Goal: Information Seeking & Learning: Find specific fact

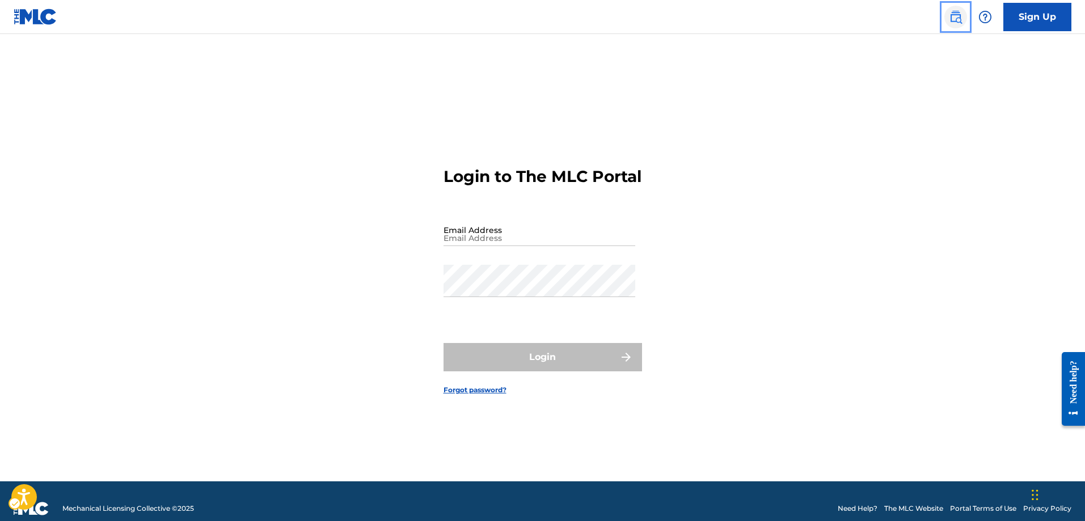
click at [956, 16] on img "Page Menu" at bounding box center [955, 17] width 14 height 14
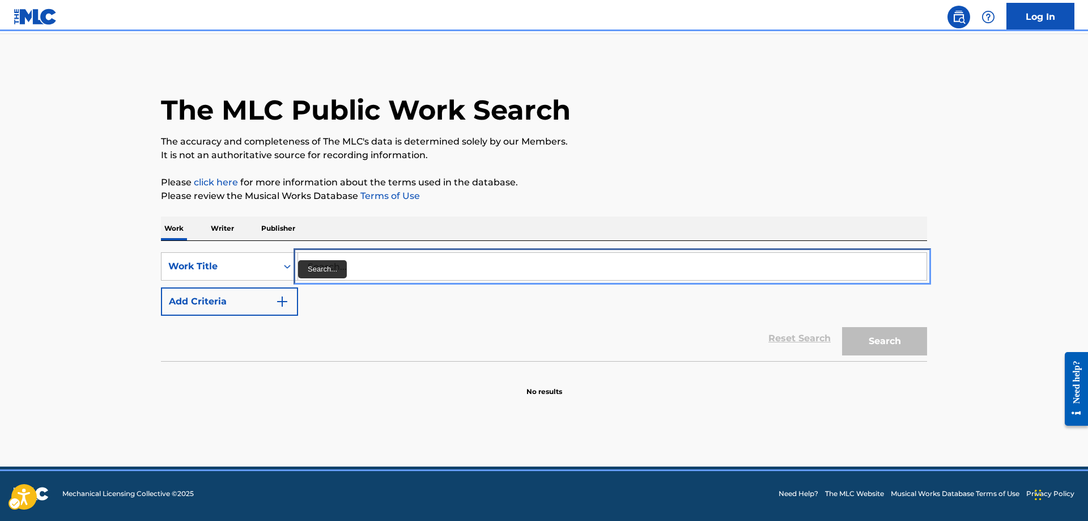
click at [304, 262] on input "Search..." at bounding box center [612, 266] width 629 height 27
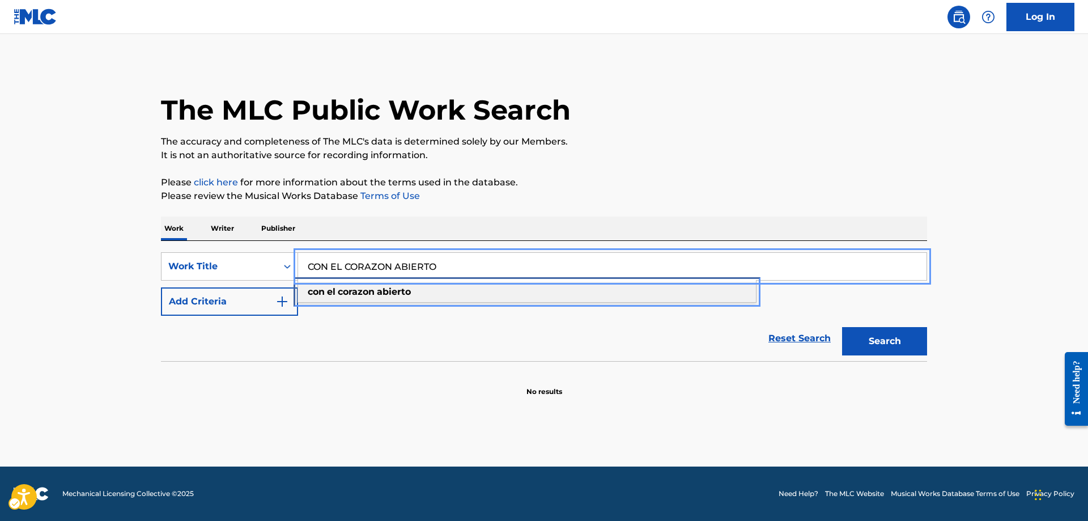
click at [323, 285] on div "con el corazon abierto" at bounding box center [527, 292] width 458 height 20
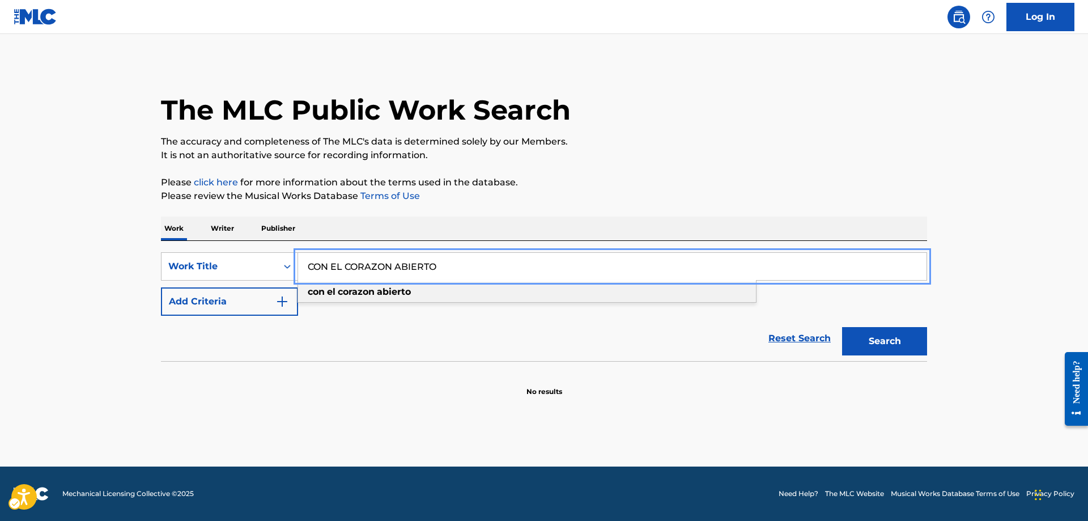
type input "con el corazon abierto"
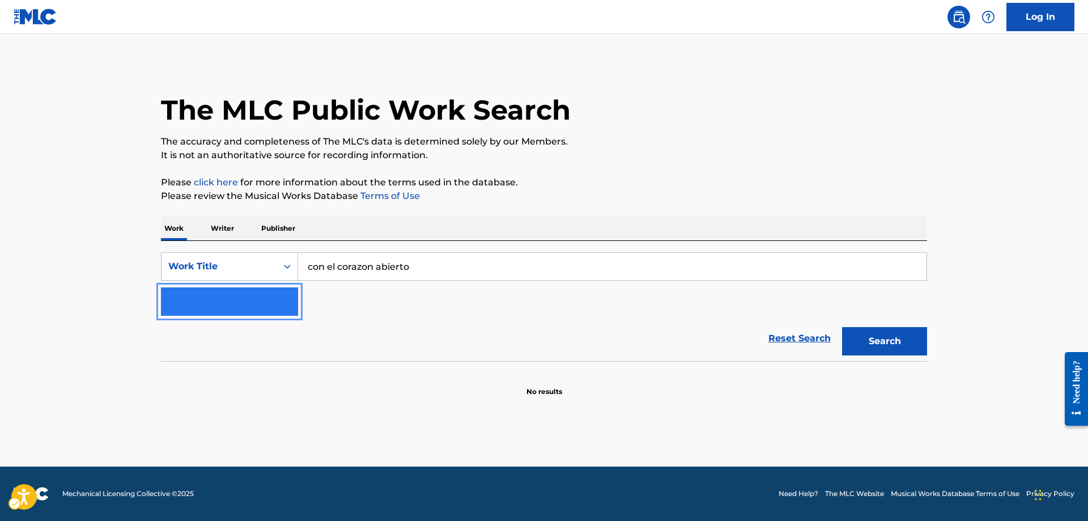
click at [286, 307] on img "Search Form" at bounding box center [283, 302] width 14 height 14
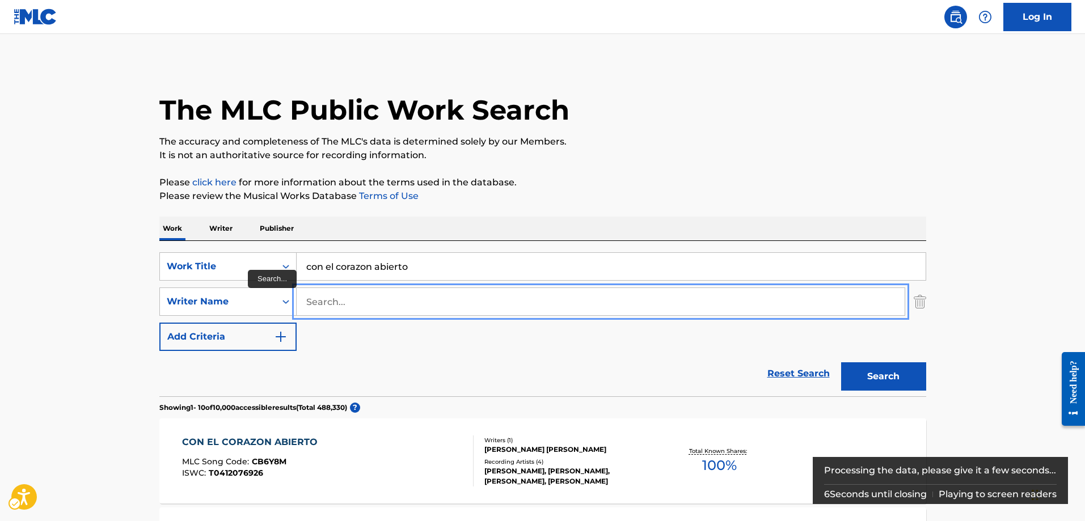
click at [309, 300] on input "Search..." at bounding box center [600, 301] width 608 height 27
click at [309, 301] on input "Search..." at bounding box center [600, 301] width 608 height 27
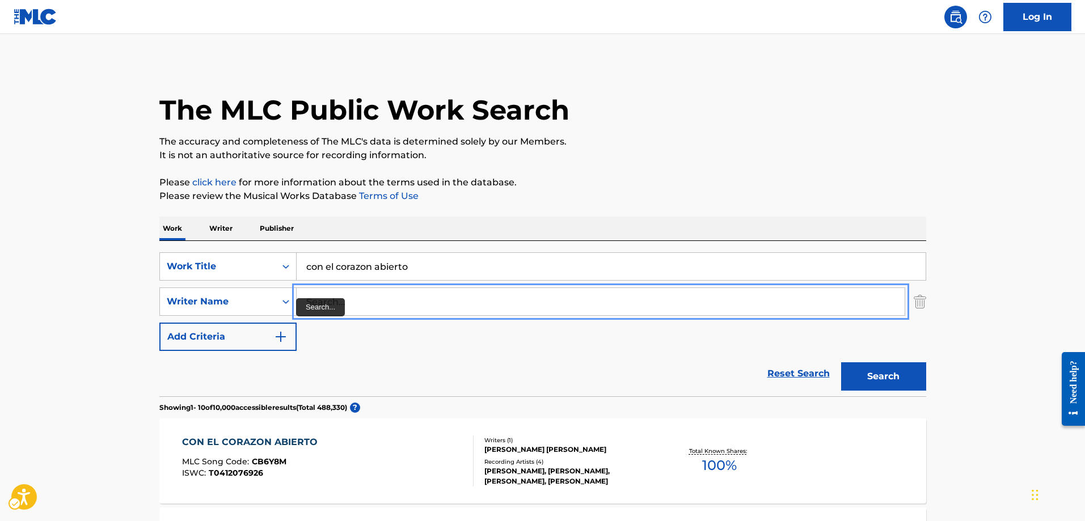
click at [301, 298] on input "Search..." at bounding box center [600, 301] width 608 height 27
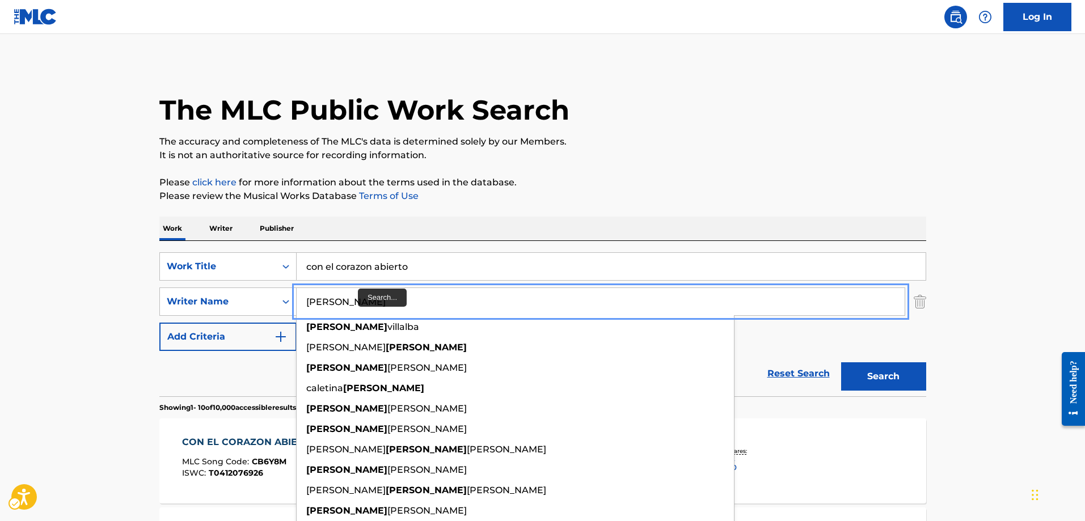
click at [363, 300] on input "[PERSON_NAME]" at bounding box center [600, 301] width 608 height 27
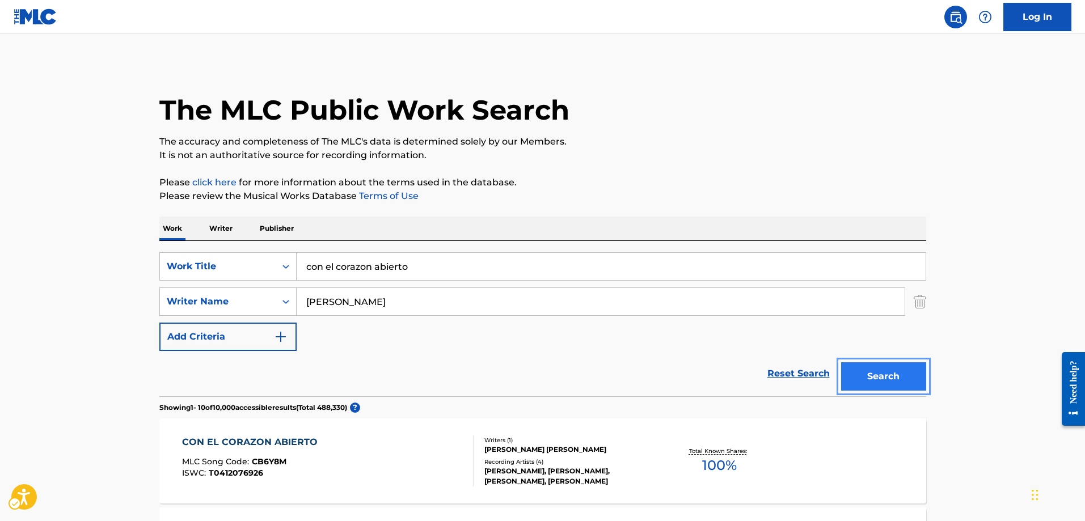
click at [911, 377] on button "Search" at bounding box center [883, 376] width 85 height 28
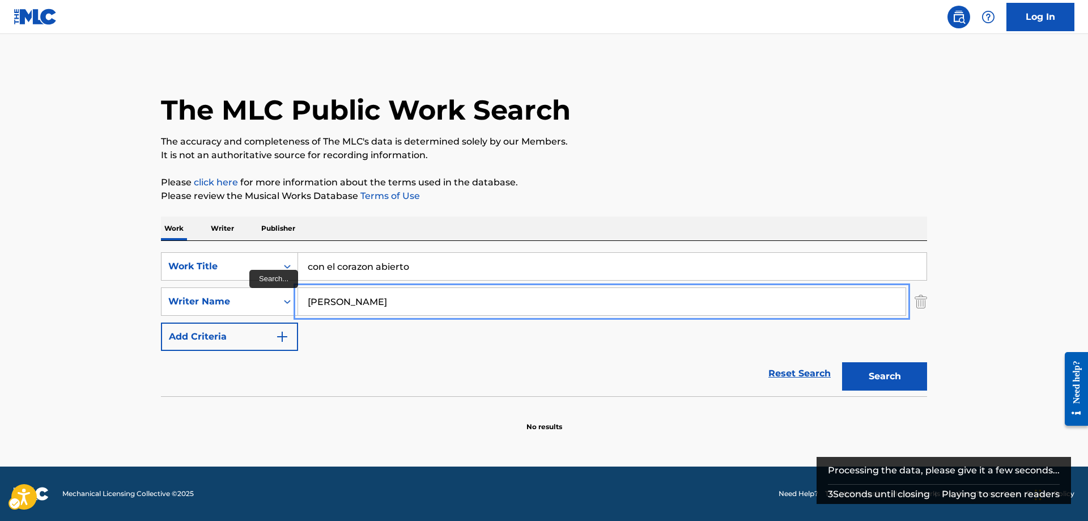
click at [406, 302] on input "[PERSON_NAME]" at bounding box center [602, 301] width 608 height 27
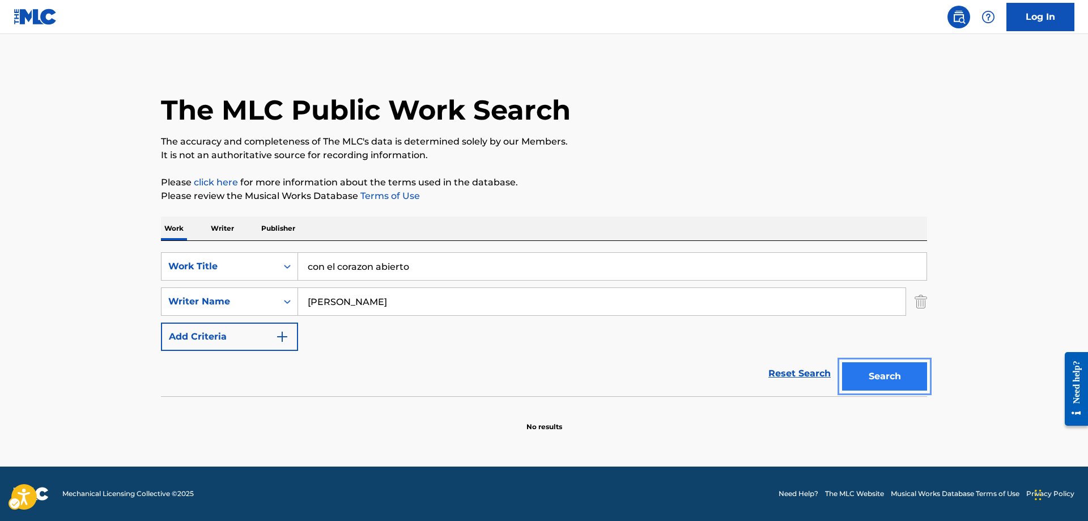
click at [882, 374] on button "Search" at bounding box center [884, 376] width 85 height 28
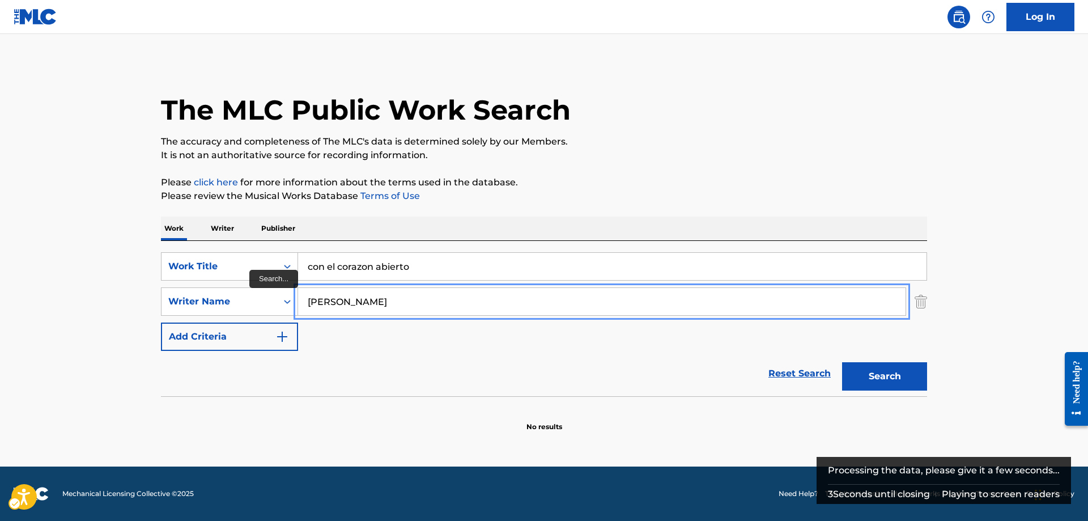
click at [400, 296] on input "[PERSON_NAME]" at bounding box center [602, 301] width 608 height 27
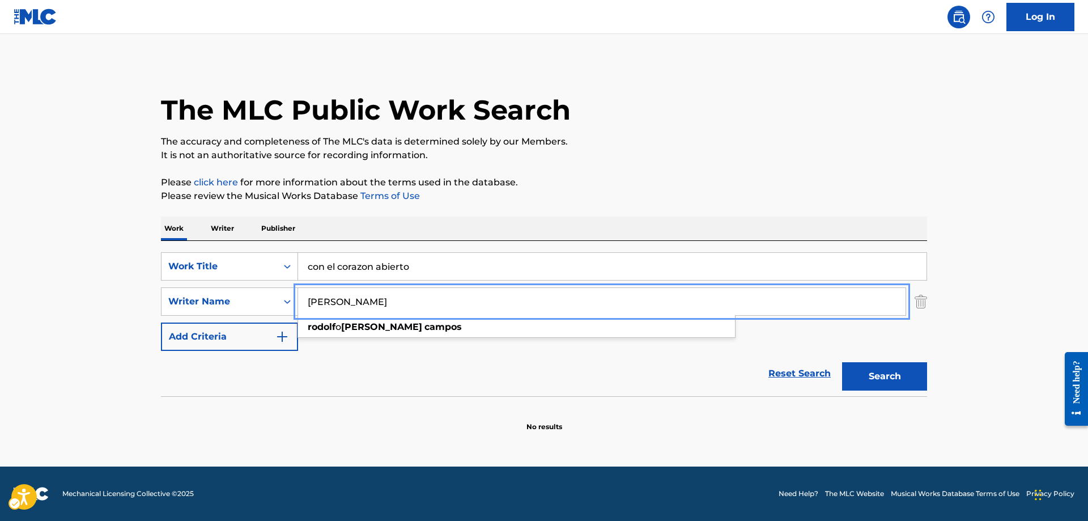
type input "[PERSON_NAME]"
click at [161, 323] on button "Add Criteria" at bounding box center [229, 337] width 137 height 28
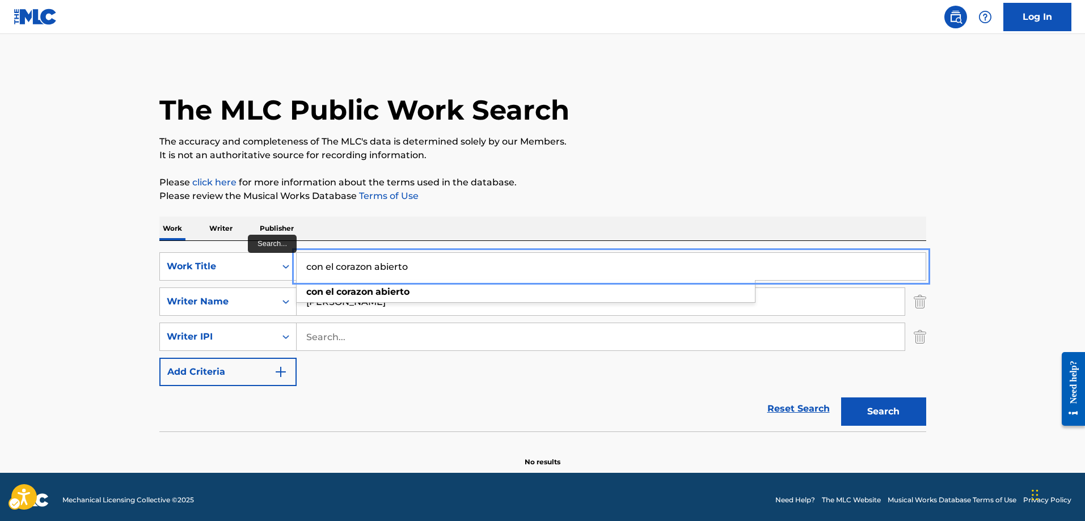
click at [415, 262] on input "con el corazon abierto" at bounding box center [610, 266] width 629 height 27
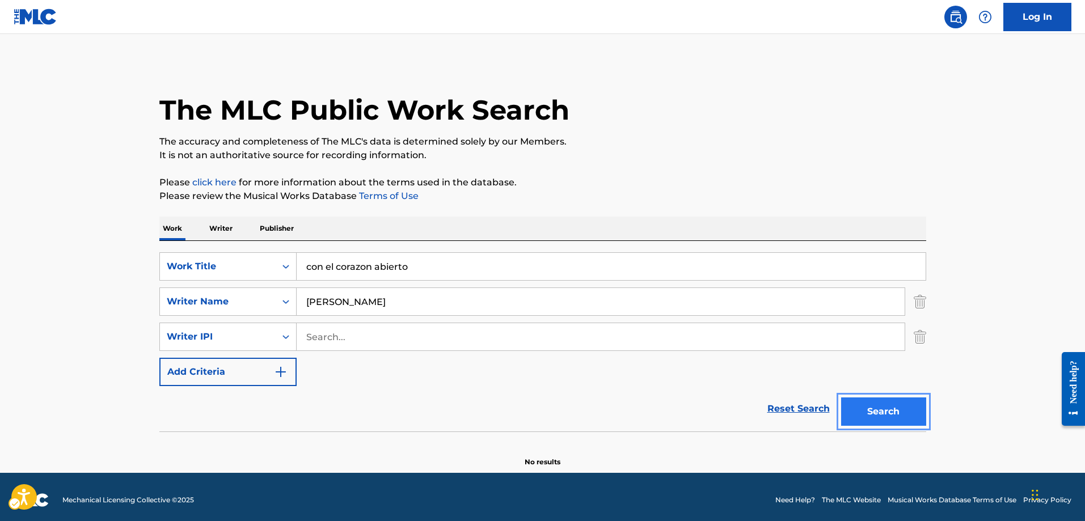
click at [899, 413] on button "Search" at bounding box center [883, 411] width 85 height 28
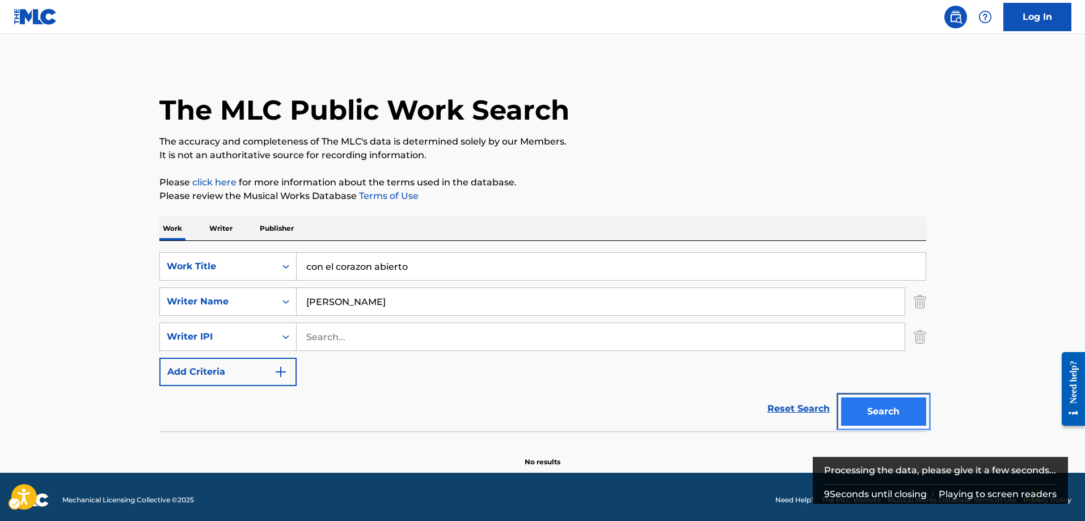
click at [899, 413] on button "Search" at bounding box center [883, 411] width 85 height 28
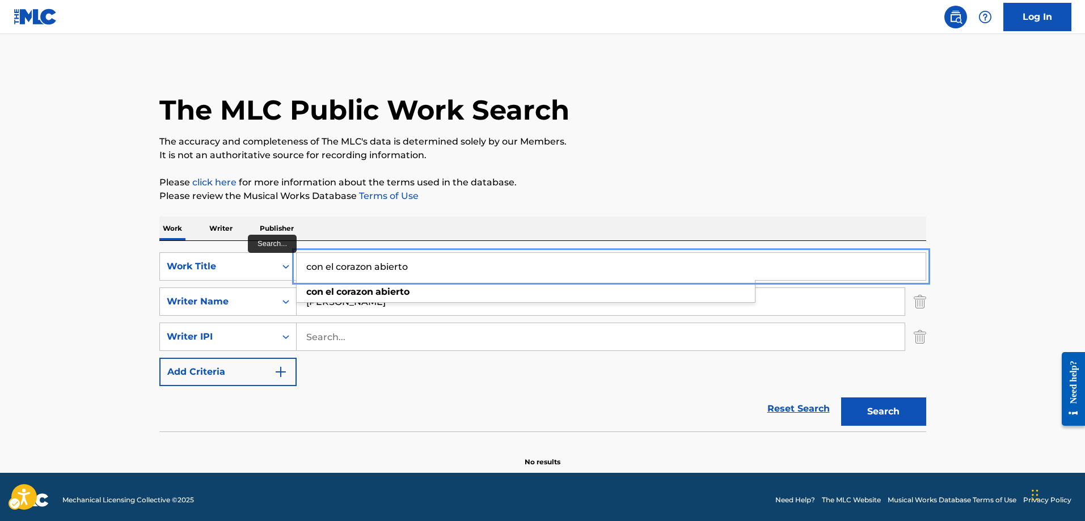
drag, startPoint x: 422, startPoint y: 263, endPoint x: 302, endPoint y: 274, distance: 120.7
click at [302, 274] on input "con el corazon abierto" at bounding box center [610, 266] width 629 height 27
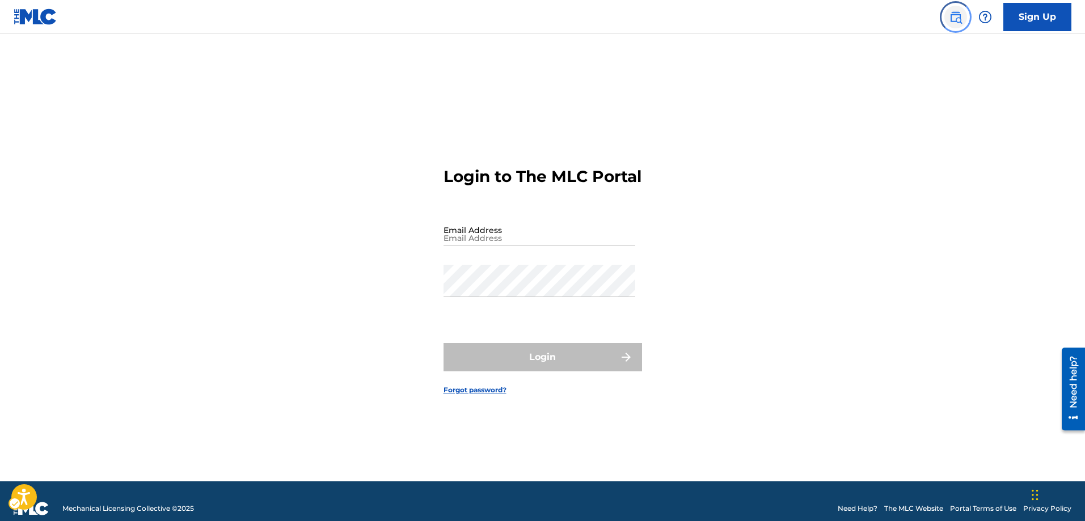
click at [952, 15] on img "Page Menu" at bounding box center [955, 17] width 14 height 14
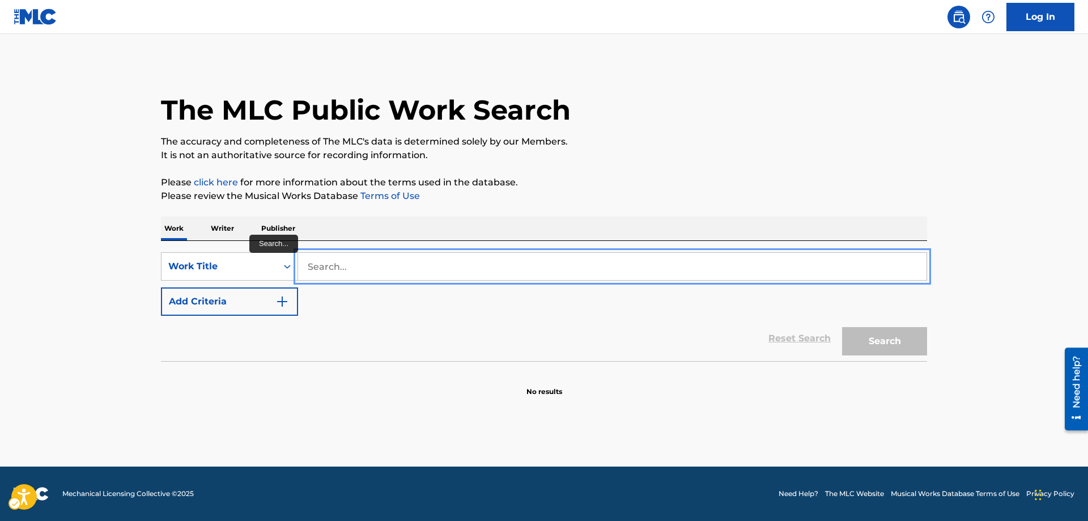
click at [308, 265] on input "Search..." at bounding box center [612, 266] width 629 height 27
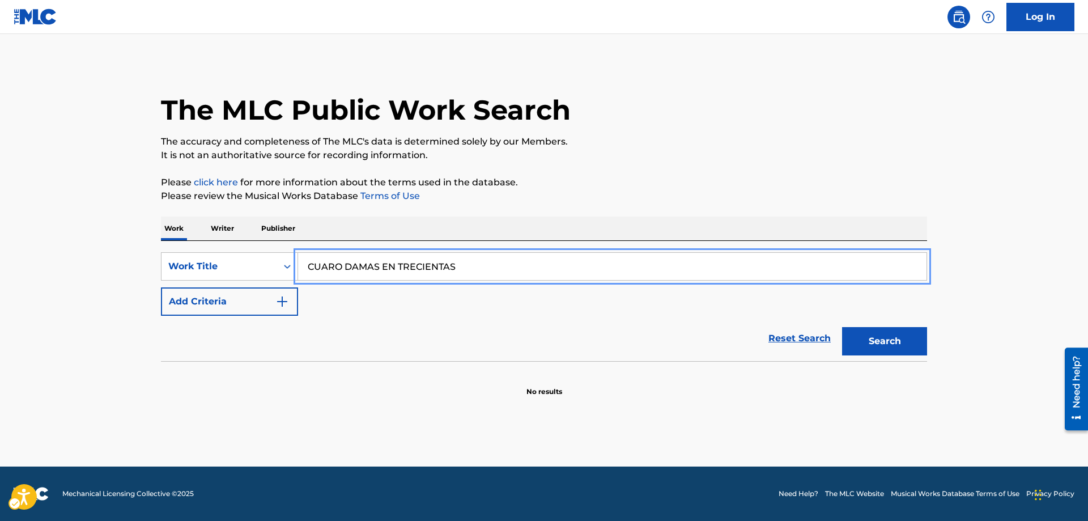
type input "CUARO DAMAS EN TRECIENTAS"
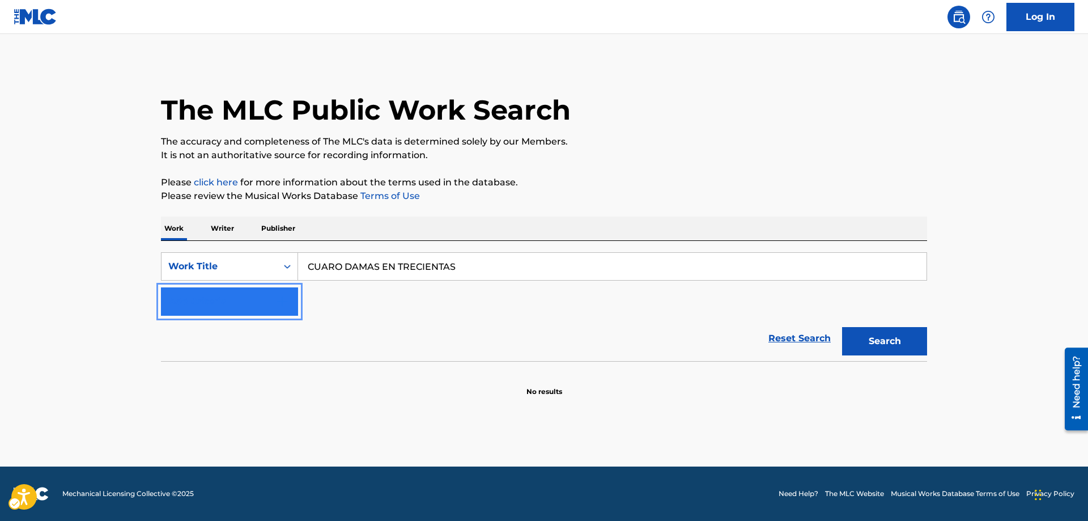
click at [290, 299] on button "Add Criteria" at bounding box center [229, 301] width 137 height 28
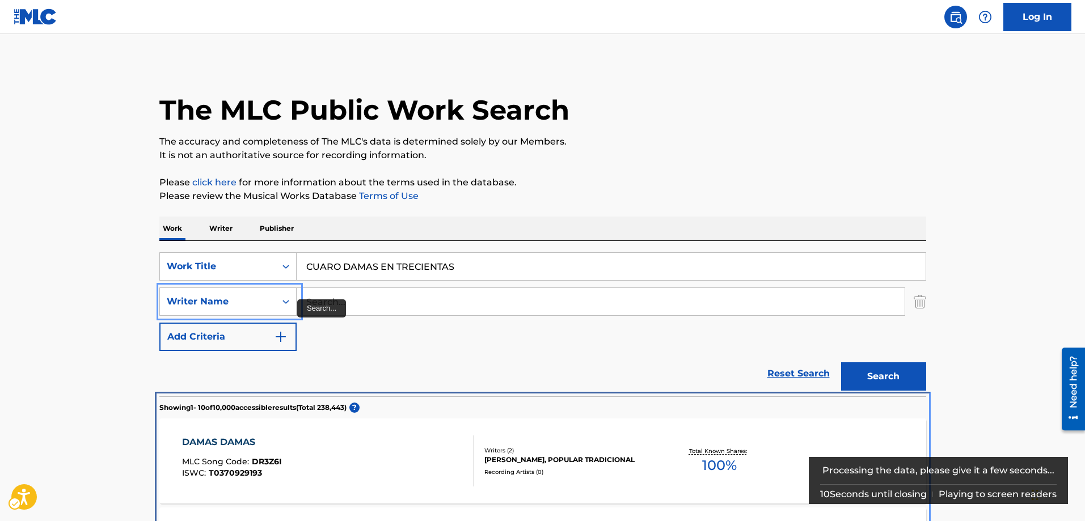
scroll to position [396, 0]
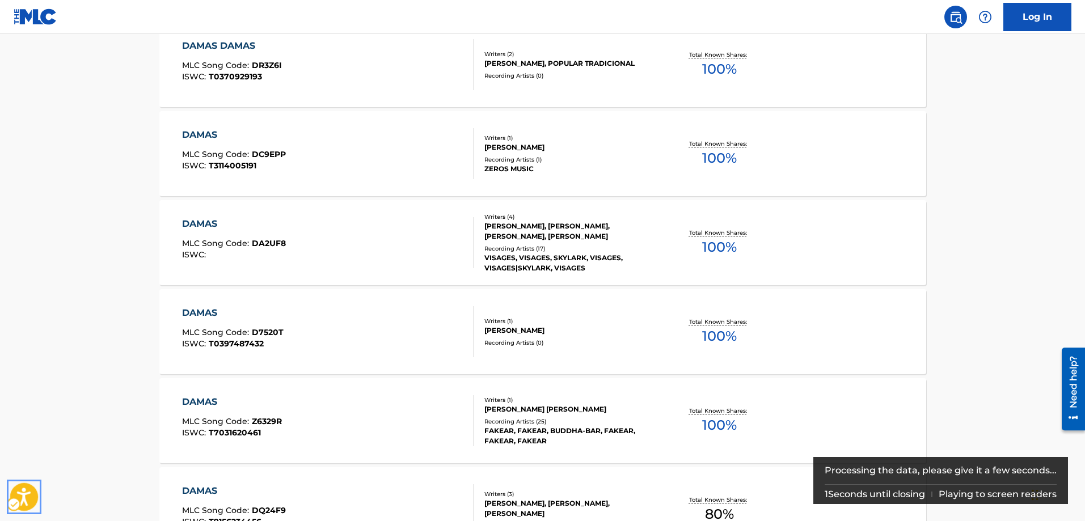
click button "Open accessiBe: accessibility options, statement and help" at bounding box center [24, 497] width 28 height 28
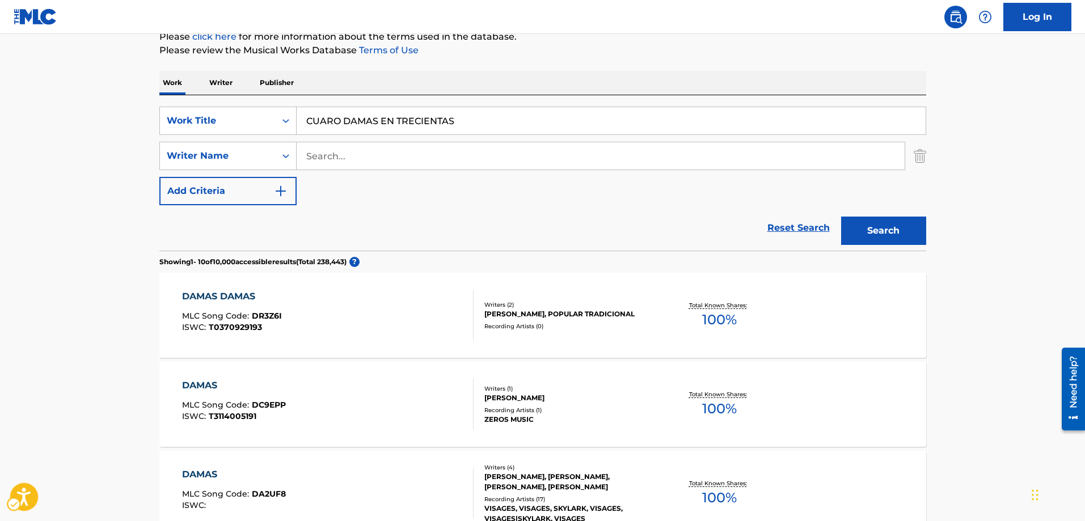
scroll to position [56, 0]
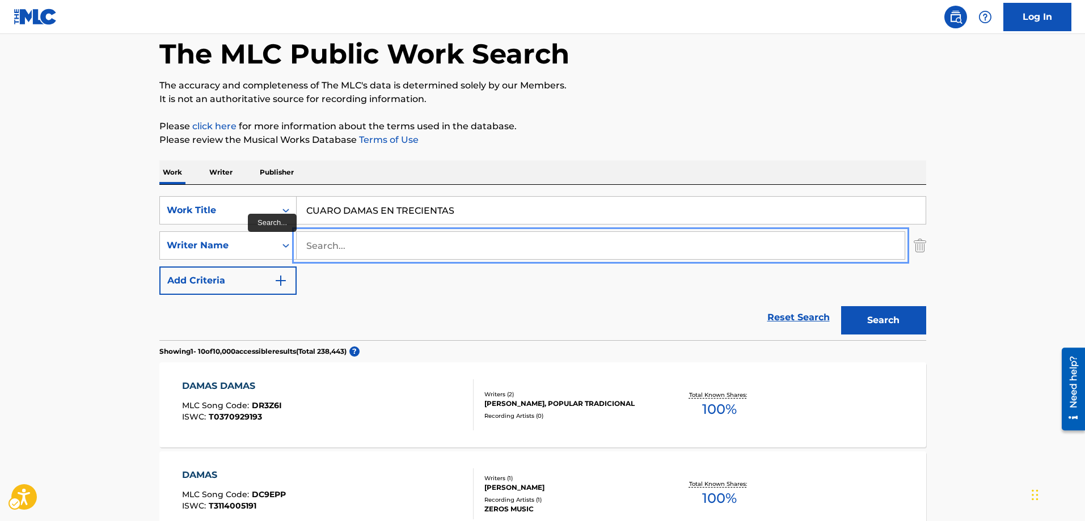
click at [304, 248] on input "Search..." at bounding box center [600, 245] width 608 height 27
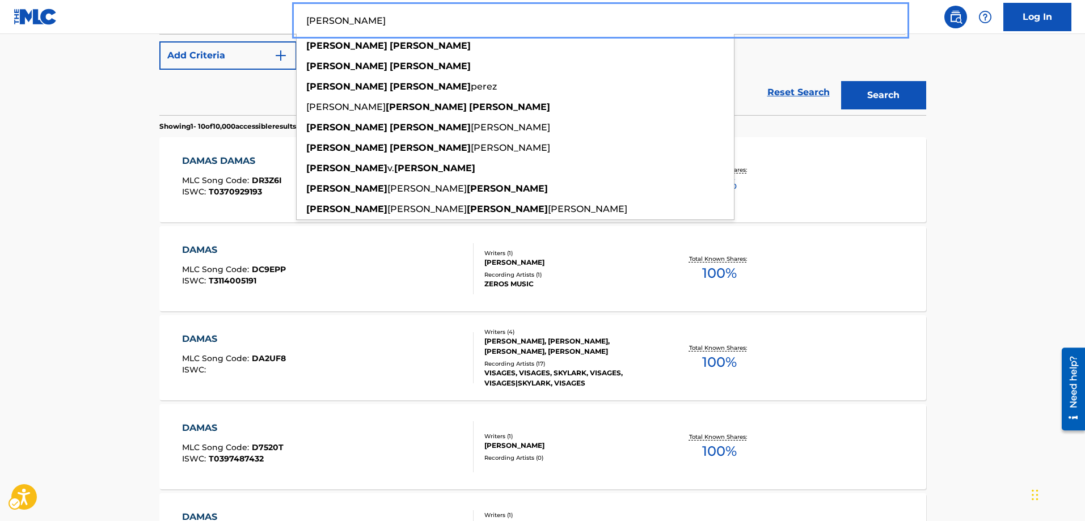
type input "ROBERTO CONTRERAS"
click at [159, 41] on button "Add Criteria" at bounding box center [227, 55] width 137 height 28
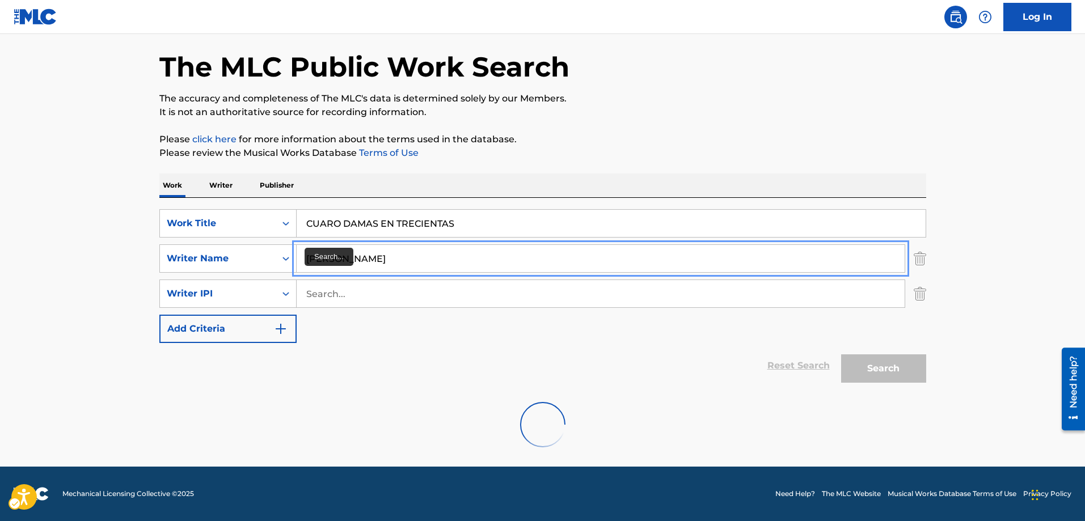
scroll to position [220, 0]
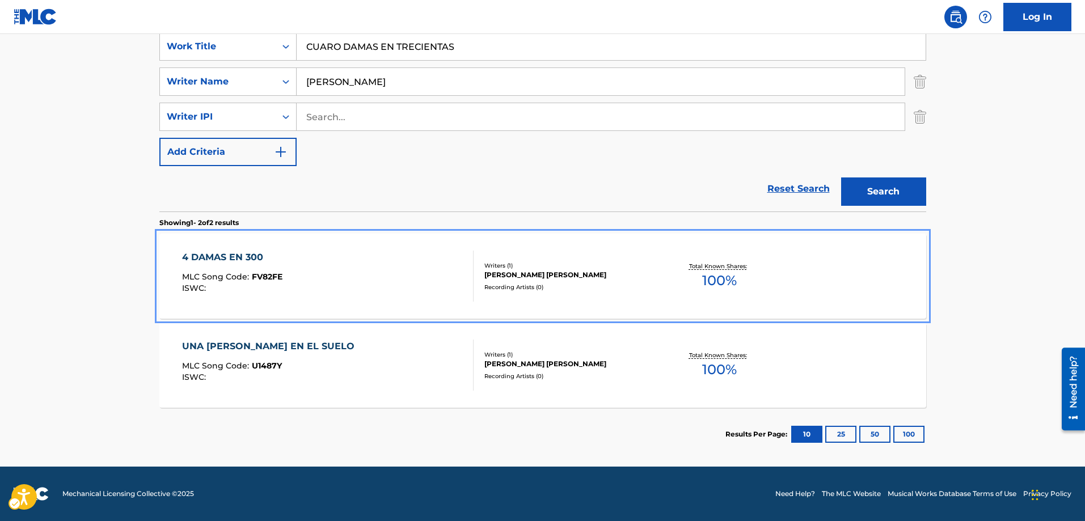
click at [262, 275] on span "FV82FE" at bounding box center [267, 277] width 31 height 10
